Goal: Information Seeking & Learning: Find specific page/section

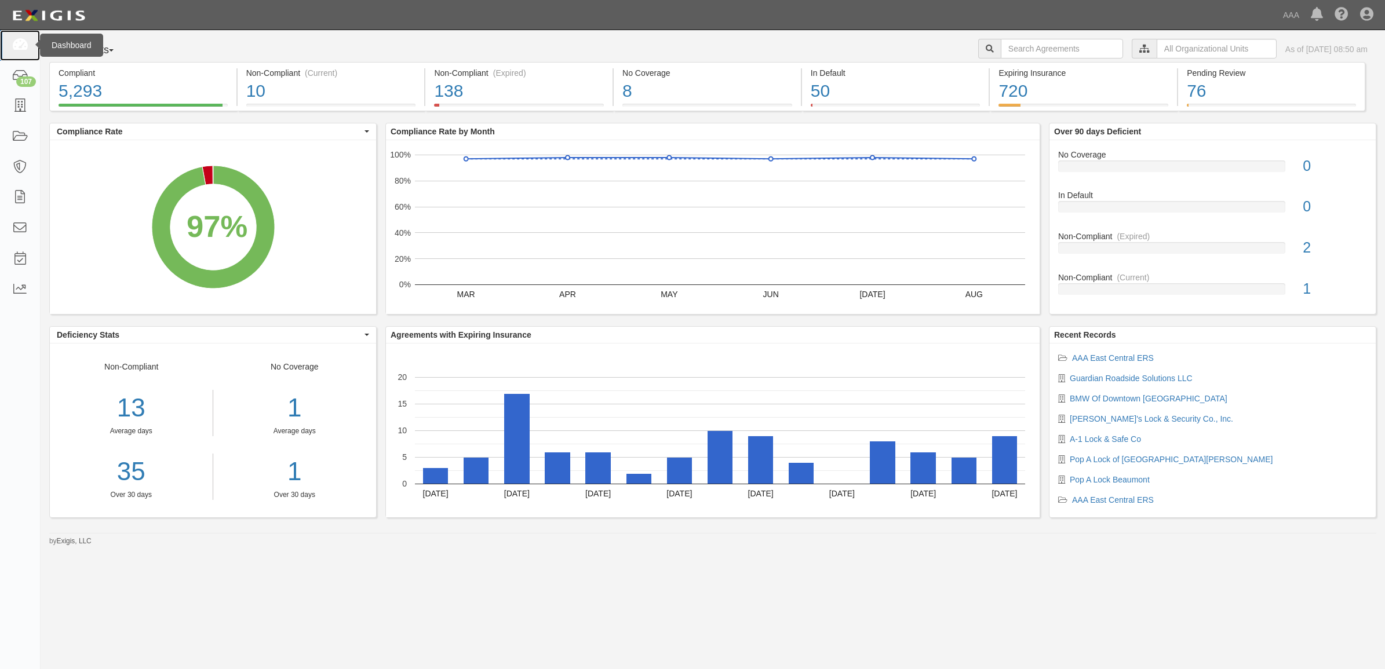
click at [17, 48] on icon at bounding box center [20, 45] width 16 height 13
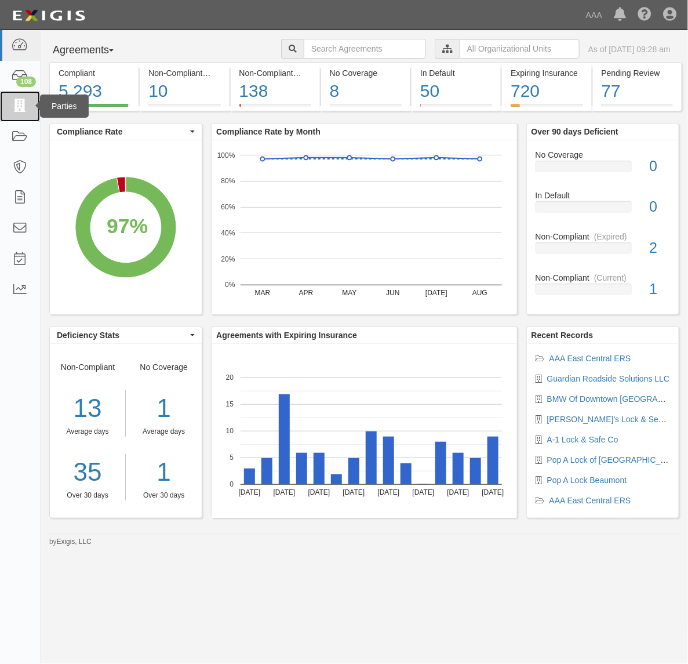
click at [16, 100] on icon at bounding box center [20, 106] width 16 height 13
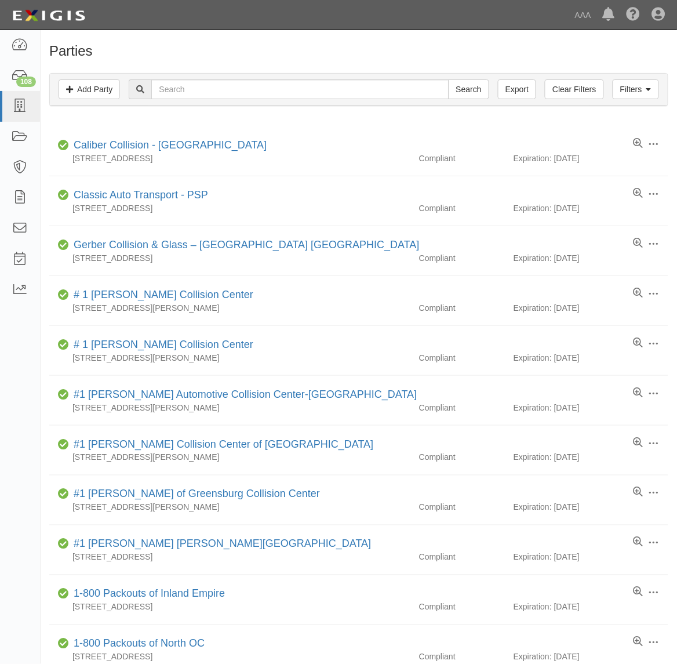
click at [285, 77] on div "Filters Add Party Clear Filters Export Search Filters" at bounding box center [359, 90] width 618 height 32
click at [290, 82] on input "text" at bounding box center [299, 89] width 297 height 20
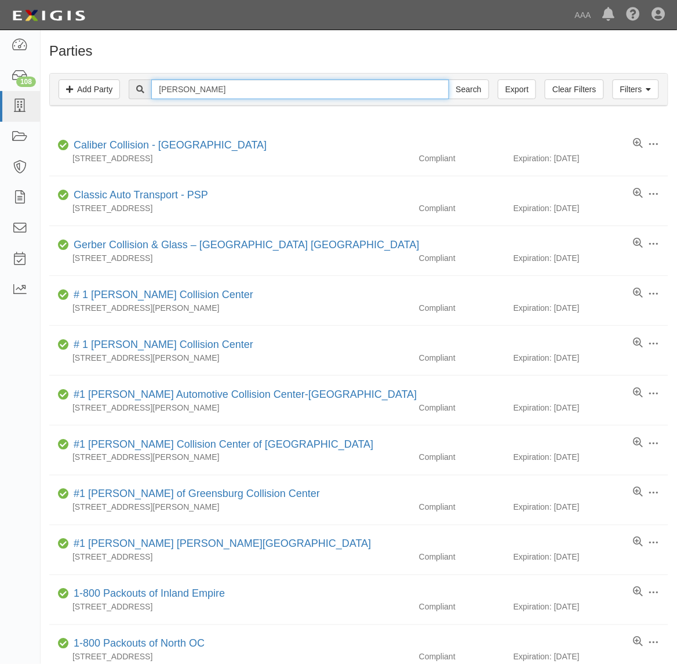
type input "Brittain"
click at [449, 79] on input "Search" at bounding box center [469, 89] width 41 height 20
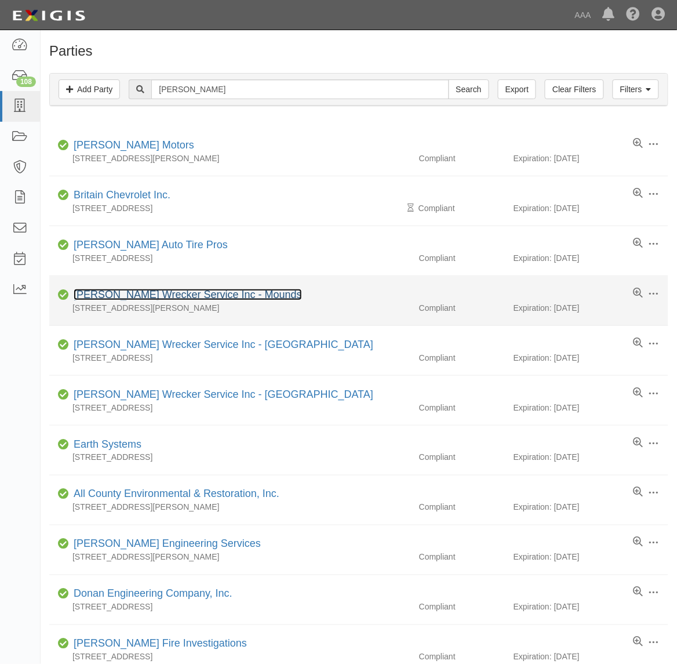
click at [168, 293] on link "Britton's Wrecker Service Inc - Mounds" at bounding box center [188, 295] width 228 height 12
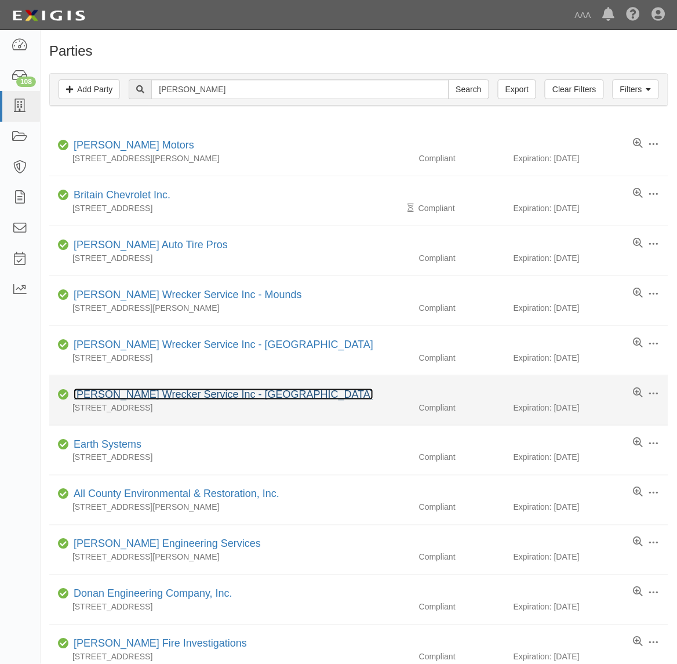
click at [144, 400] on link "Britton's Wrecker Service Inc - Metropolis" at bounding box center [224, 394] width 300 height 12
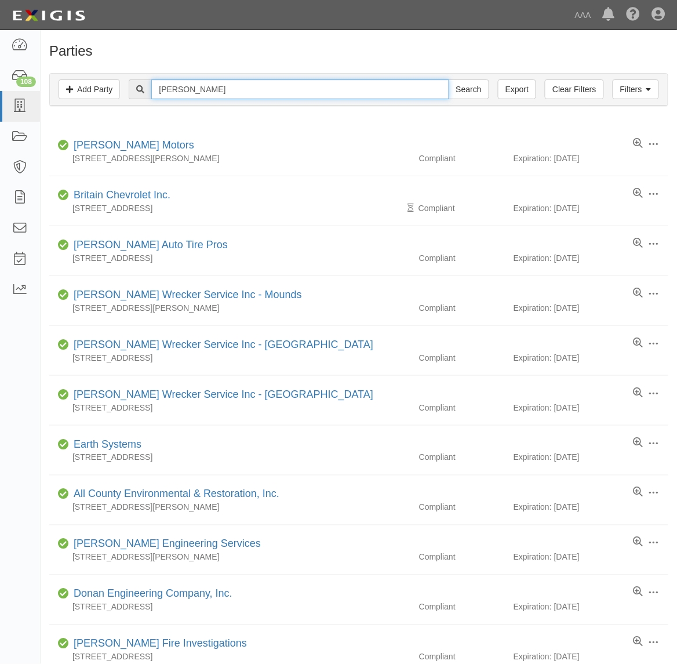
click at [219, 88] on input "Brittain" at bounding box center [299, 89] width 297 height 20
click at [218, 88] on input "Brittain" at bounding box center [299, 89] width 297 height 20
type input "Pacific"
click at [449, 79] on input "Search" at bounding box center [469, 89] width 41 height 20
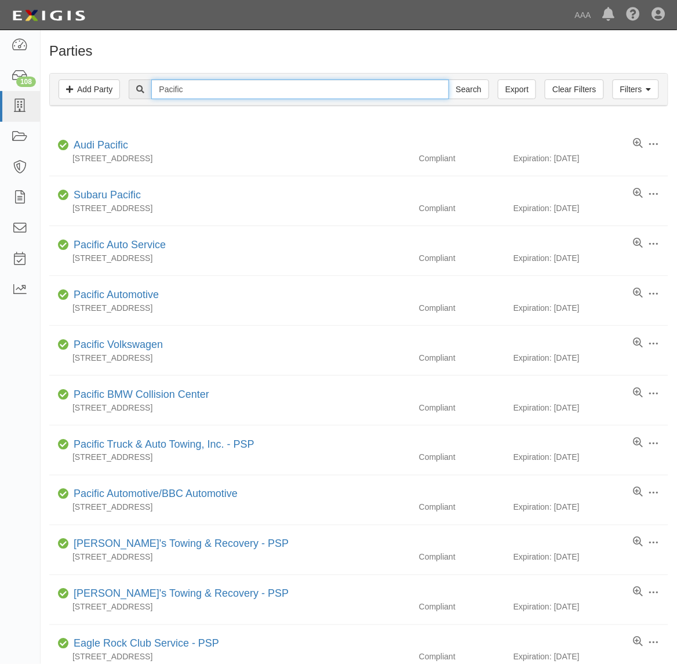
click at [274, 85] on input "Pacific" at bounding box center [299, 89] width 297 height 20
type input "[PERSON_NAME]"
click at [449, 79] on input "Search" at bounding box center [469, 89] width 41 height 20
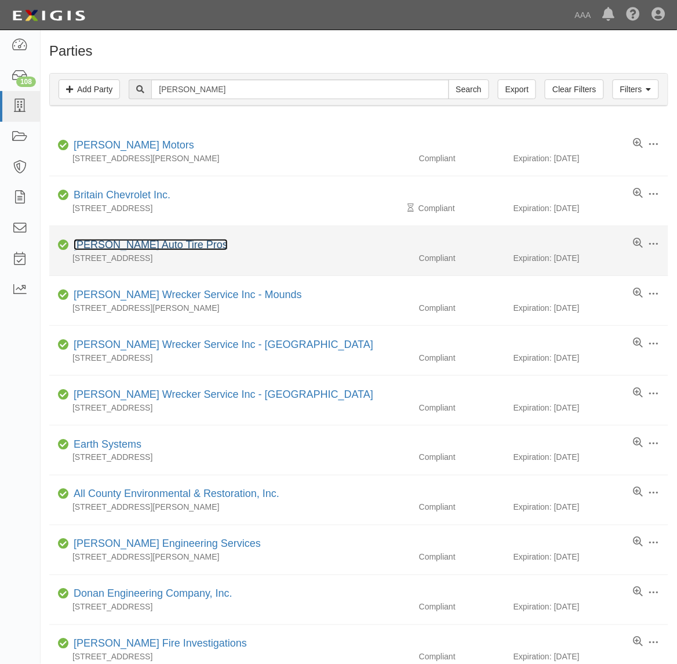
click at [181, 245] on link "[PERSON_NAME] Auto Tire Pros" at bounding box center [151, 245] width 154 height 12
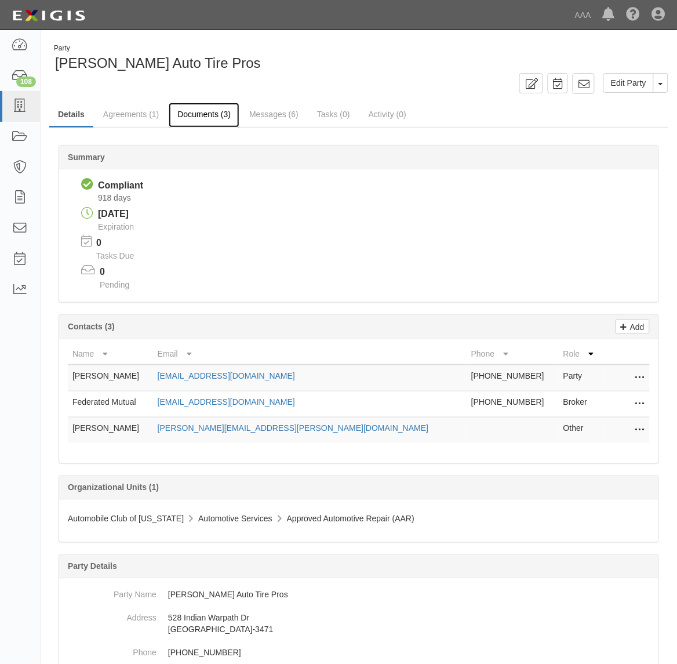
click at [206, 108] on link "Documents (3)" at bounding box center [204, 115] width 71 height 25
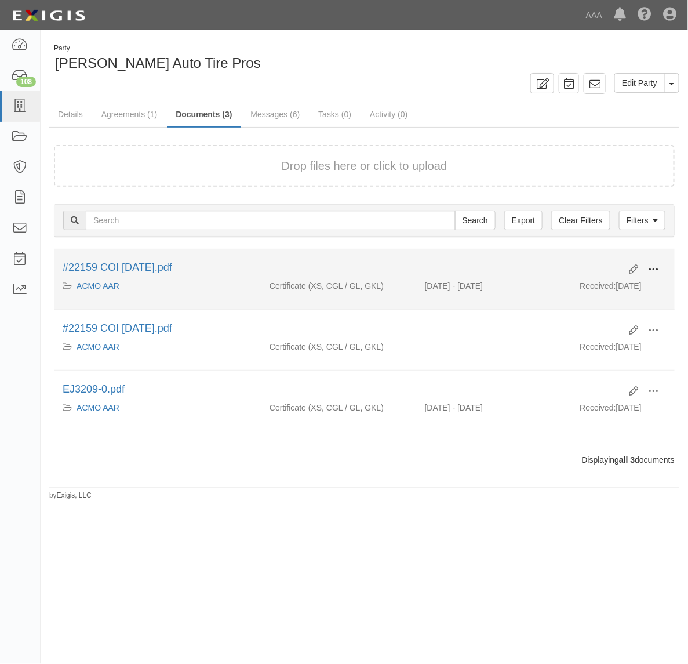
click at [648, 268] on span at bounding box center [653, 269] width 10 height 10
click at [614, 285] on link "View" at bounding box center [597, 286] width 92 height 21
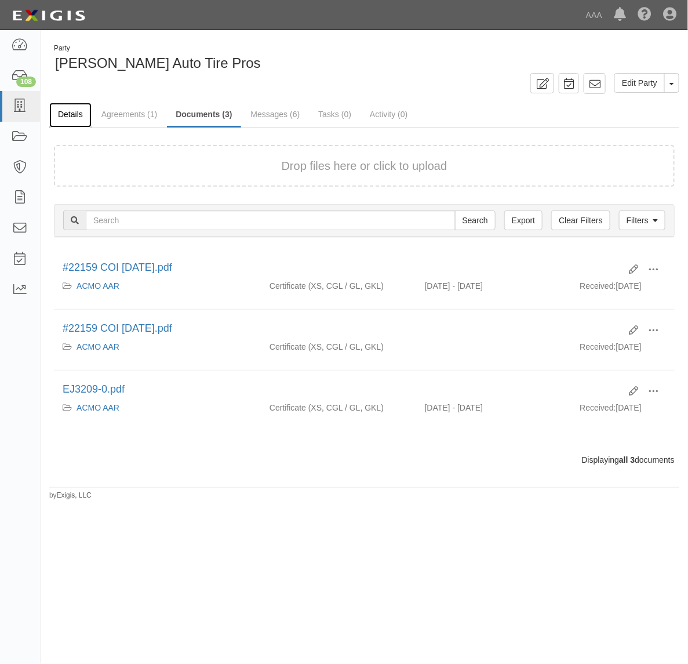
click at [71, 105] on link "Details" at bounding box center [70, 115] width 42 height 25
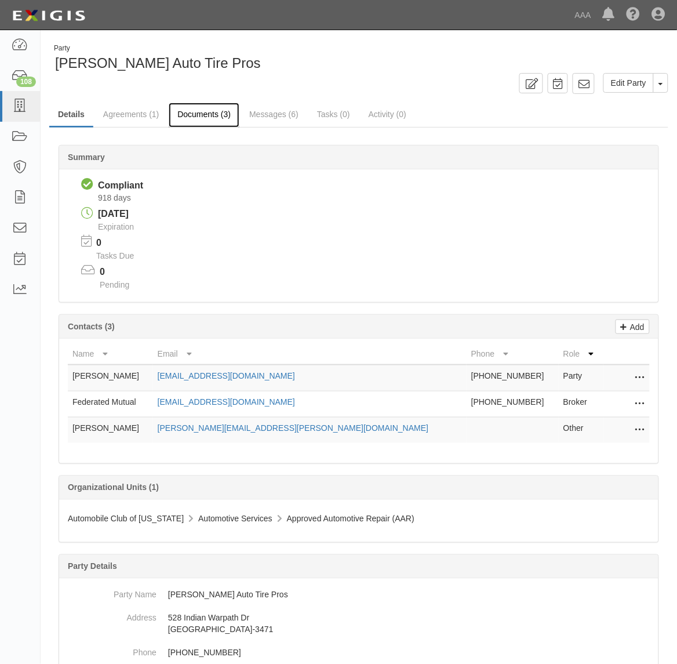
click at [199, 114] on link "Documents (3)" at bounding box center [204, 115] width 71 height 25
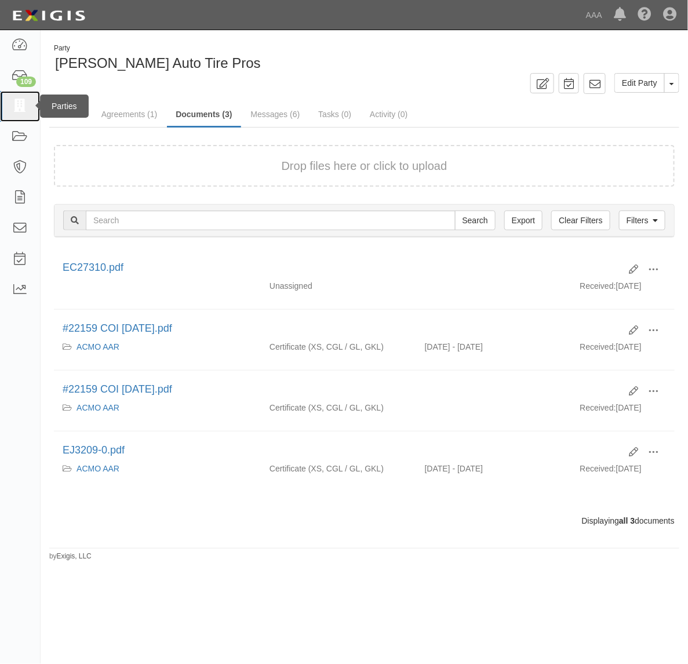
click at [19, 112] on icon at bounding box center [20, 106] width 16 height 13
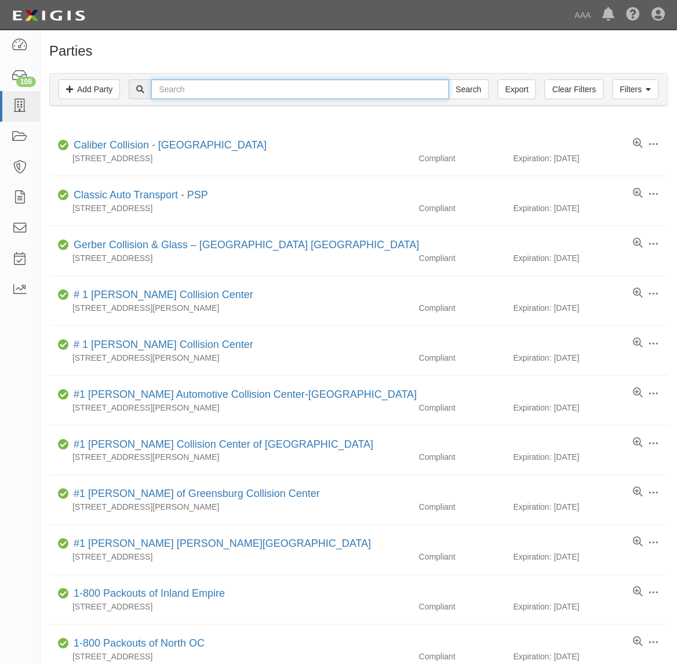
click at [205, 99] on input "text" at bounding box center [299, 89] width 297 height 20
type input "Heartland Auto Repair"
click at [449, 79] on input "Search" at bounding box center [469, 89] width 41 height 20
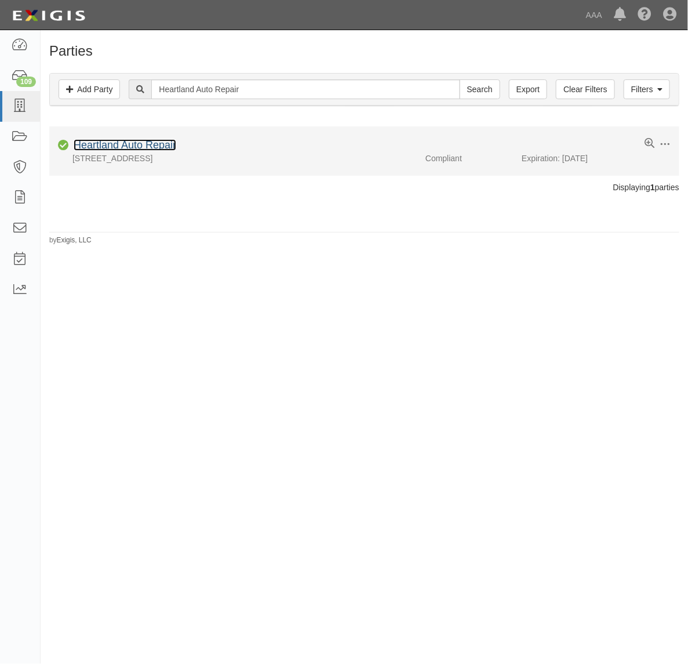
drag, startPoint x: 154, startPoint y: 145, endPoint x: 177, endPoint y: 163, distance: 29.8
click at [152, 146] on link "Heartland Auto Repair" at bounding box center [125, 145] width 103 height 12
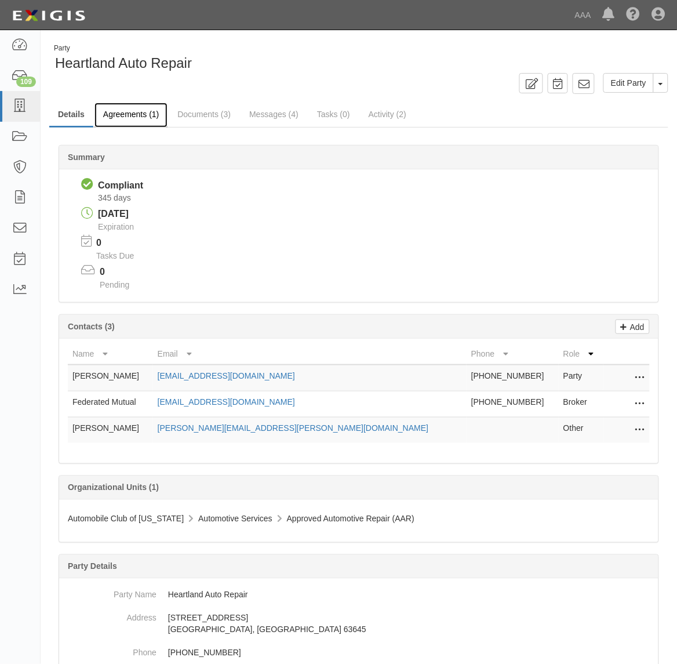
click at [146, 106] on link "Agreements (1)" at bounding box center [130, 115] width 73 height 25
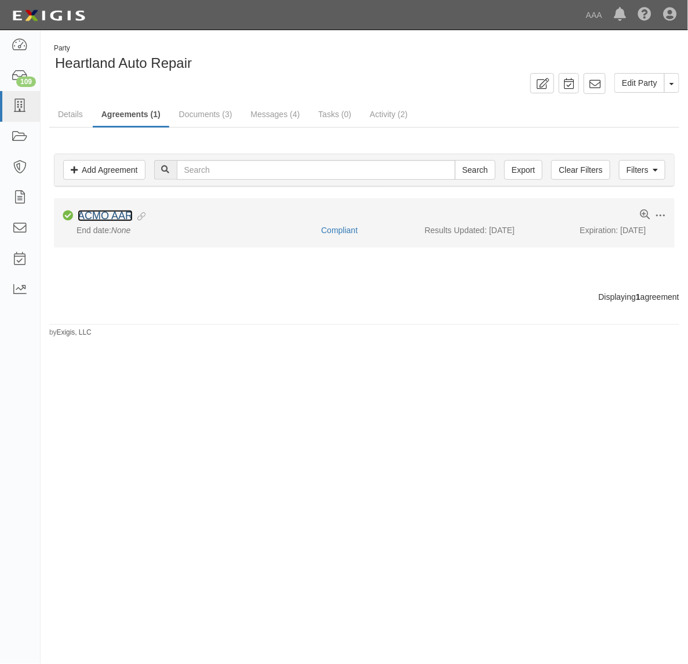
click at [122, 218] on link "ACMO AAR" at bounding box center [105, 216] width 55 height 12
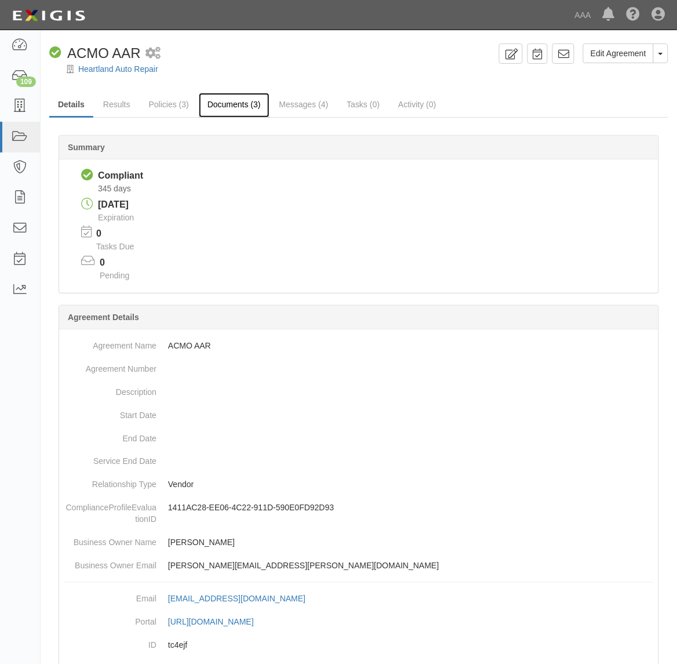
click at [231, 111] on link "Documents (3)" at bounding box center [234, 105] width 71 height 25
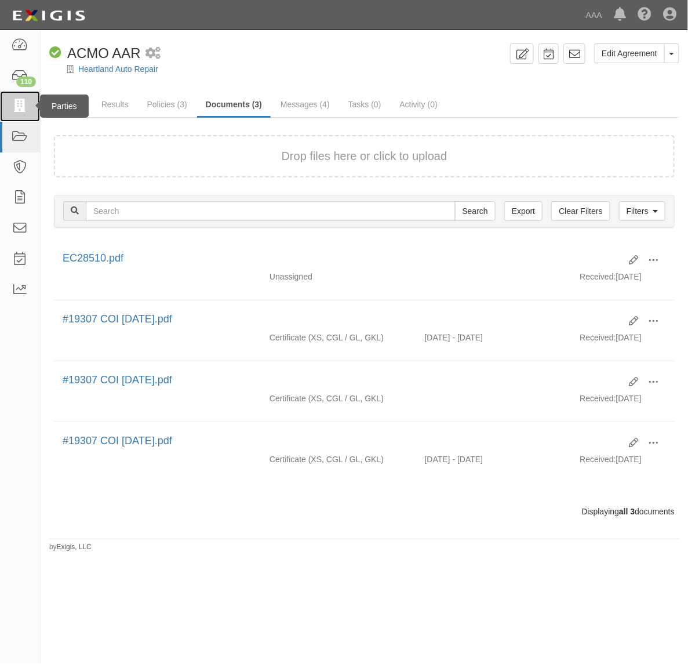
click at [19, 102] on icon at bounding box center [20, 106] width 16 height 13
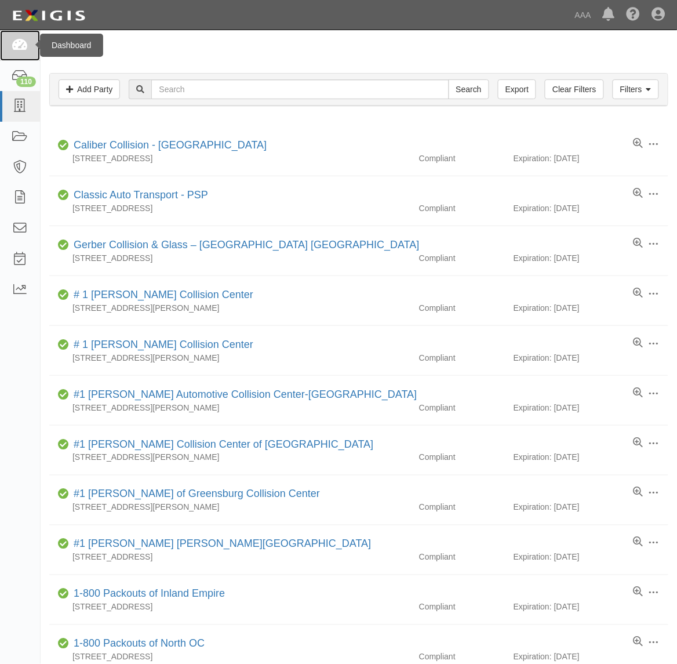
click at [27, 51] on icon at bounding box center [20, 45] width 16 height 13
